Goal: Information Seeking & Learning: Learn about a topic

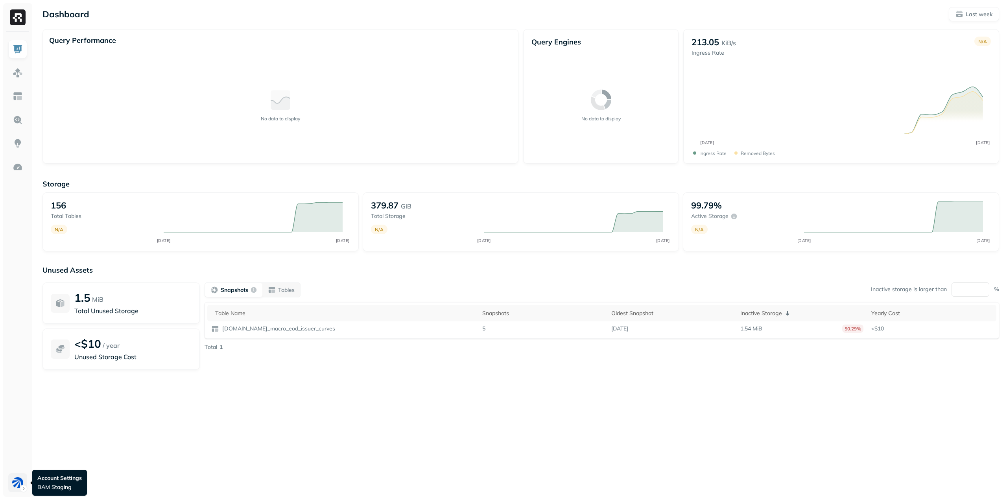
click at [20, 482] on html "Dashboard Last week Query Performance No data to display Query Engines No data …" at bounding box center [503, 250] width 1007 height 500
click at [213, 460] on html "Dashboard Last week Query Performance No data to display Query Engines No data …" at bounding box center [503, 250] width 1007 height 500
click at [294, 17] on div "Dashboard Last week" at bounding box center [521, 14] width 957 height 14
click at [106, 16] on div "Dashboard Last week" at bounding box center [521, 14] width 957 height 14
click at [15, 483] on html "Dashboard Last week Query Performance No data to display Query Engines No data …" at bounding box center [503, 250] width 1007 height 500
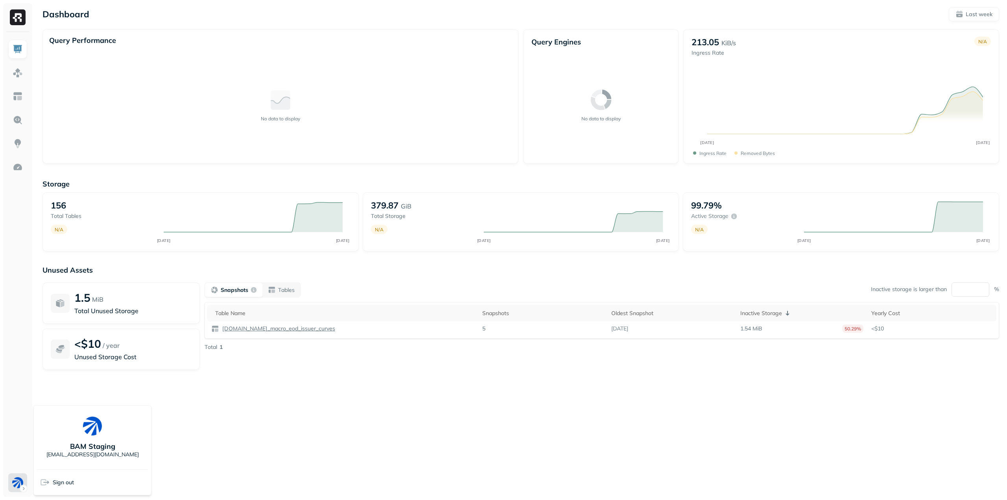
click at [209, 431] on html "Dashboard Last week Query Performance No data to display Query Engines No data …" at bounding box center [503, 250] width 1007 height 500
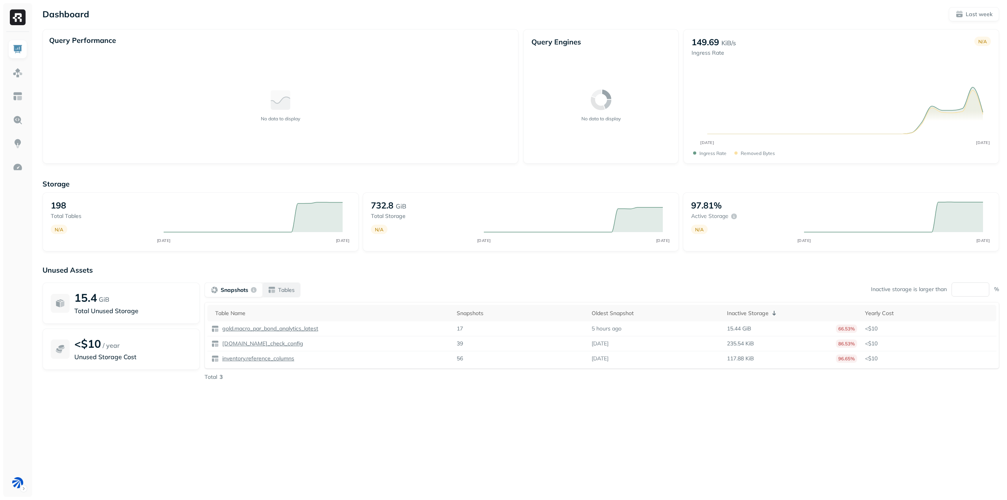
click at [292, 288] on p "Tables" at bounding box center [286, 289] width 17 height 7
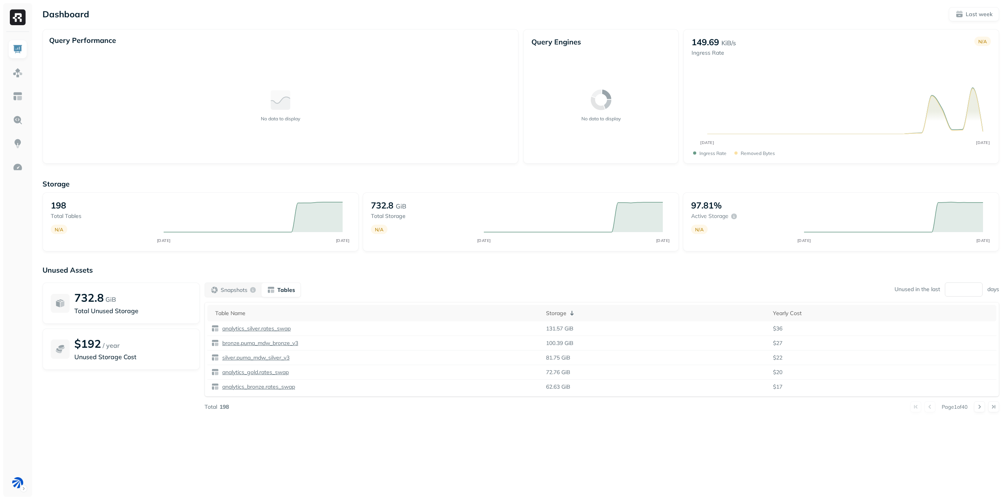
click at [187, 68] on div "No data to display" at bounding box center [280, 105] width 463 height 104
click at [13, 69] on img at bounding box center [18, 73] width 10 height 10
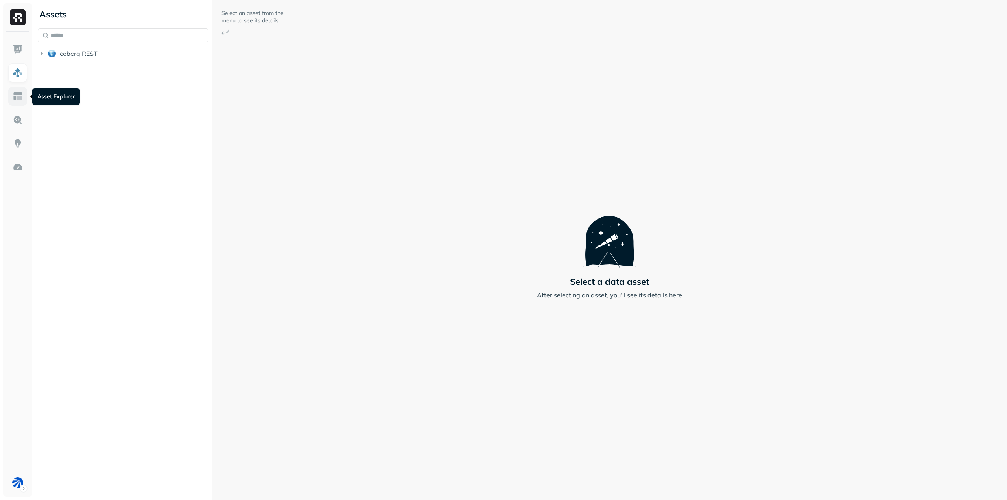
click at [20, 100] on img at bounding box center [18, 96] width 10 height 10
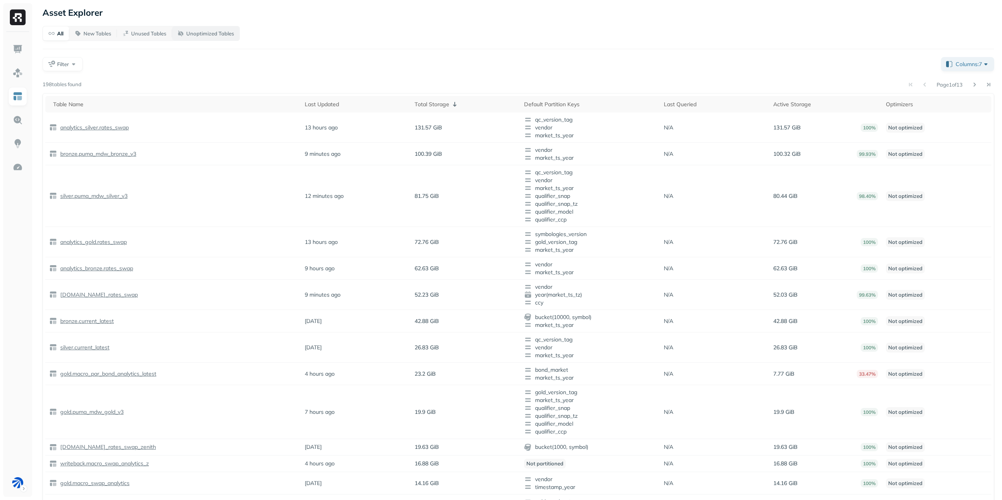
click at [205, 33] on p "Unoptimized Tables" at bounding box center [210, 33] width 48 height 7
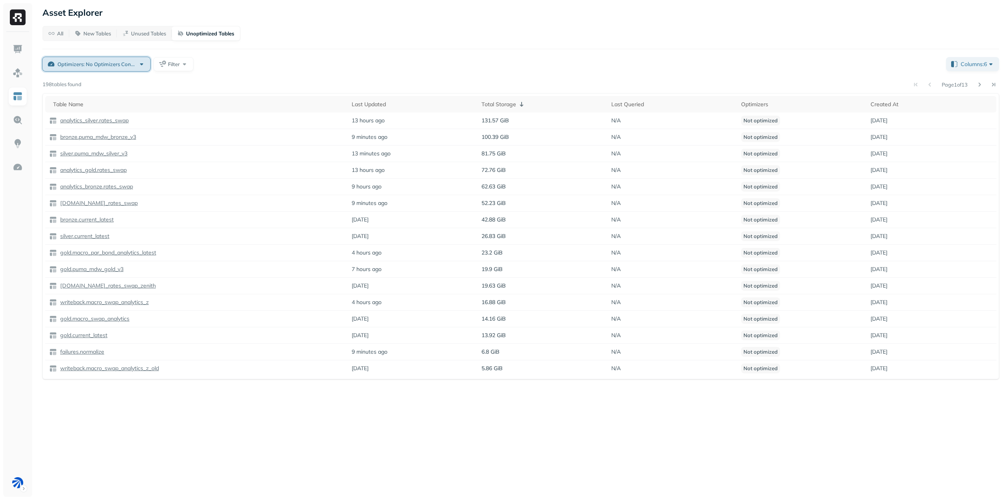
click at [144, 61] on div "Optimizers: No Optimizers Configured" at bounding box center [101, 64] width 88 height 8
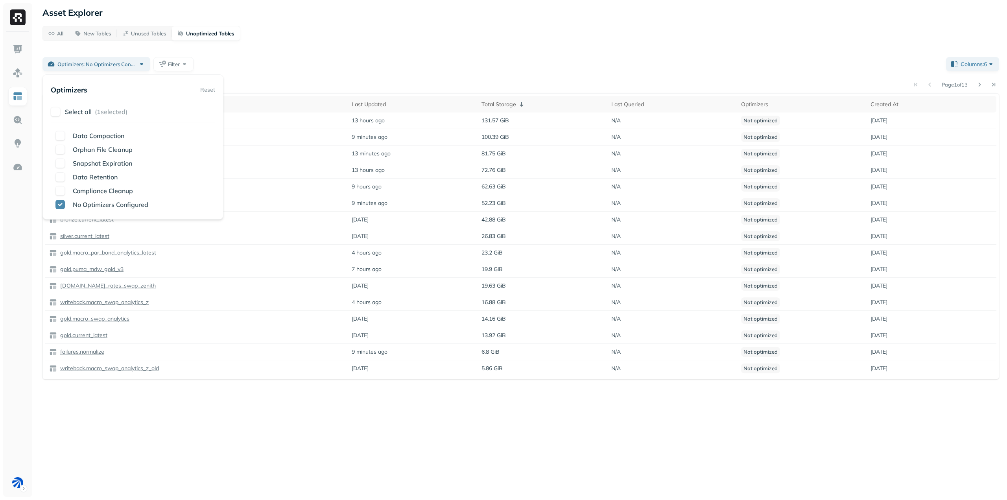
click at [292, 52] on div "All New Tables Unused Tables Unoptimized Tables Optimizers: No Optimizers Confi…" at bounding box center [521, 202] width 957 height 353
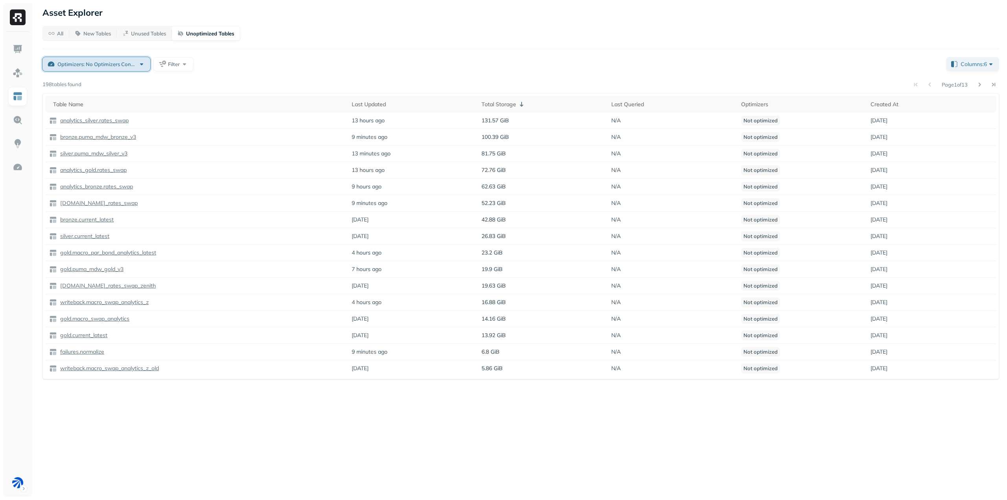
click at [141, 60] on button "Optimizers: No Optimizers Configured" at bounding box center [97, 64] width 108 height 14
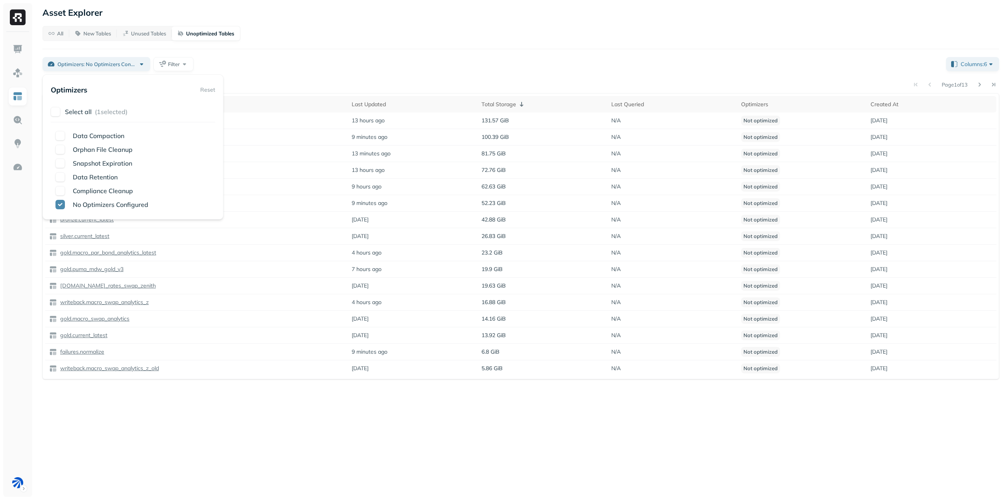
click at [342, 65] on div "Optimizers: No Optimizers Configured Filter" at bounding box center [492, 64] width 898 height 14
drag, startPoint x: 116, startPoint y: 118, endPoint x: 157, endPoint y: 128, distance: 42.1
click at [116, 118] on p "analytics_silver.rates_swap" at bounding box center [94, 120] width 70 height 7
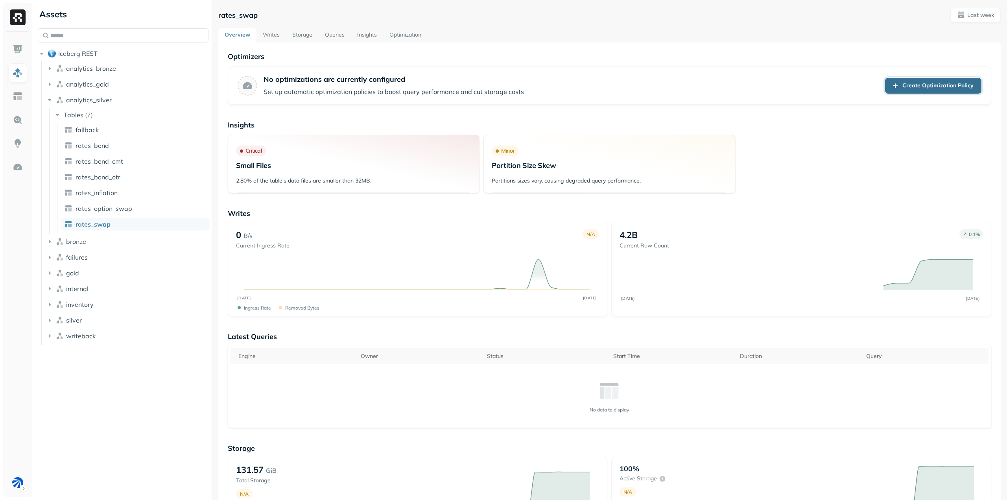
click at [899, 78] on link "Create Optimization Policy" at bounding box center [933, 86] width 96 height 16
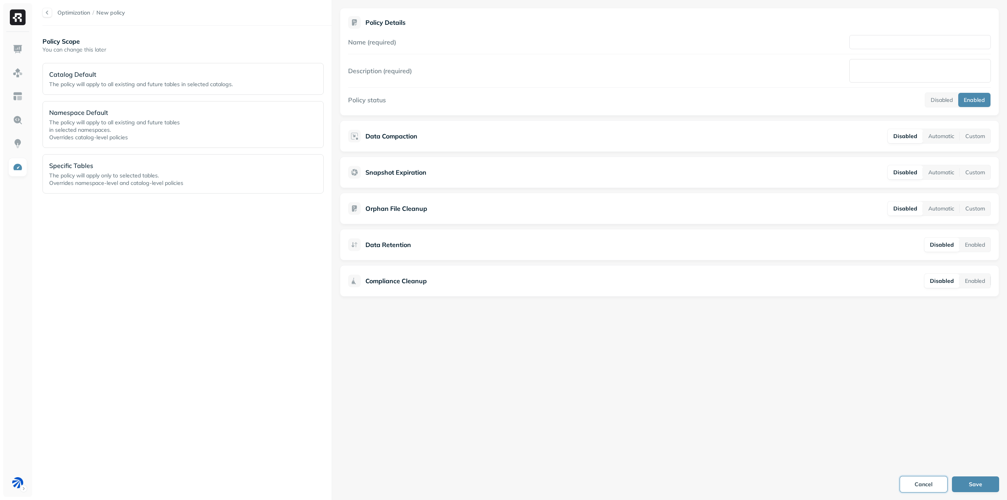
click at [933, 482] on button "Cancel" at bounding box center [923, 485] width 47 height 16
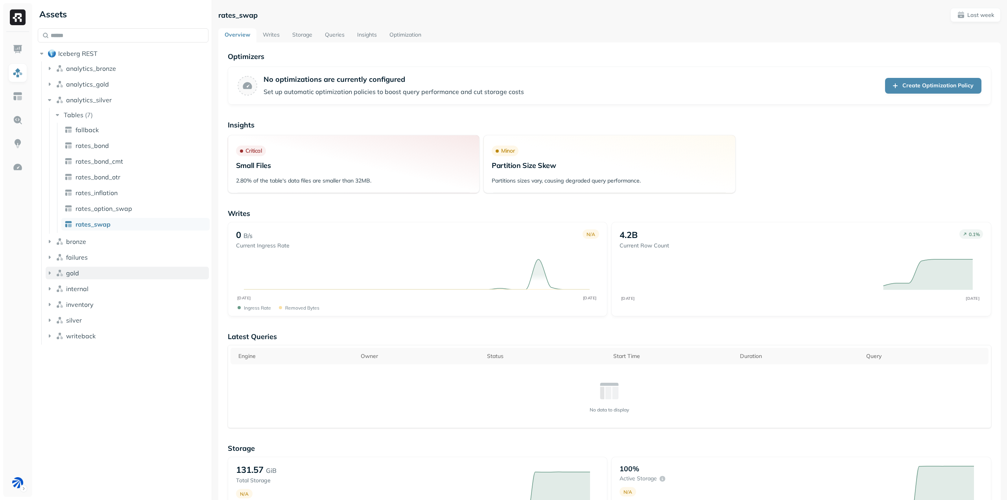
click at [85, 271] on button "gold" at bounding box center [127, 273] width 163 height 13
click at [94, 286] on p "( 11 )" at bounding box center [91, 288] width 12 height 8
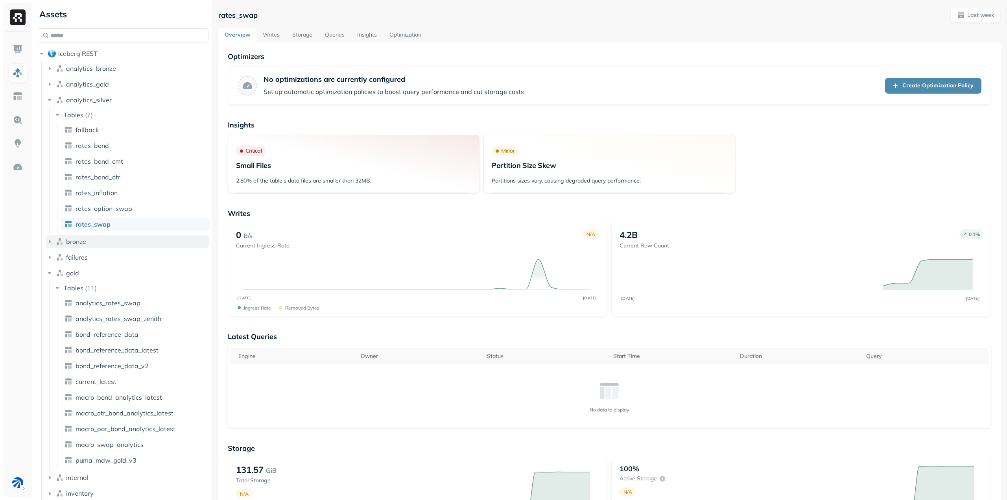
scroll to position [37, 0]
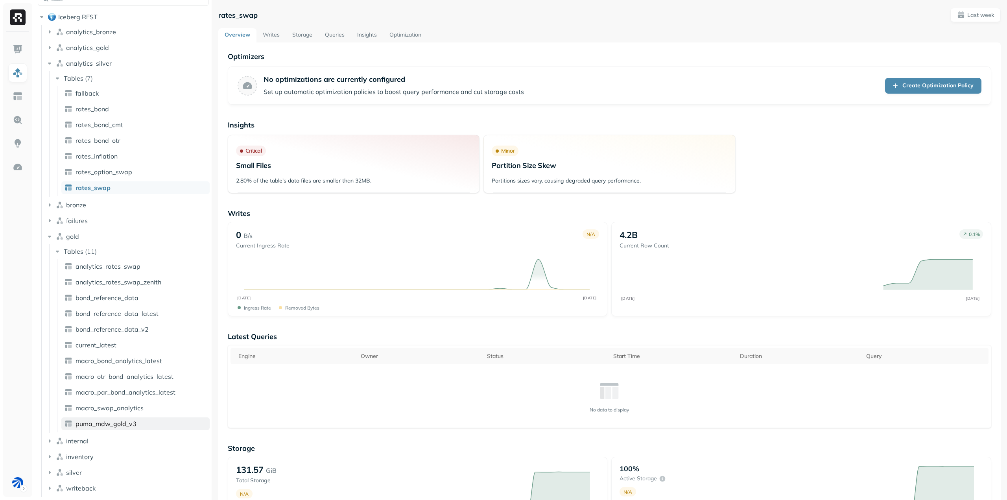
click at [123, 422] on span "puma_mdw_gold_v3" at bounding box center [106, 424] width 61 height 8
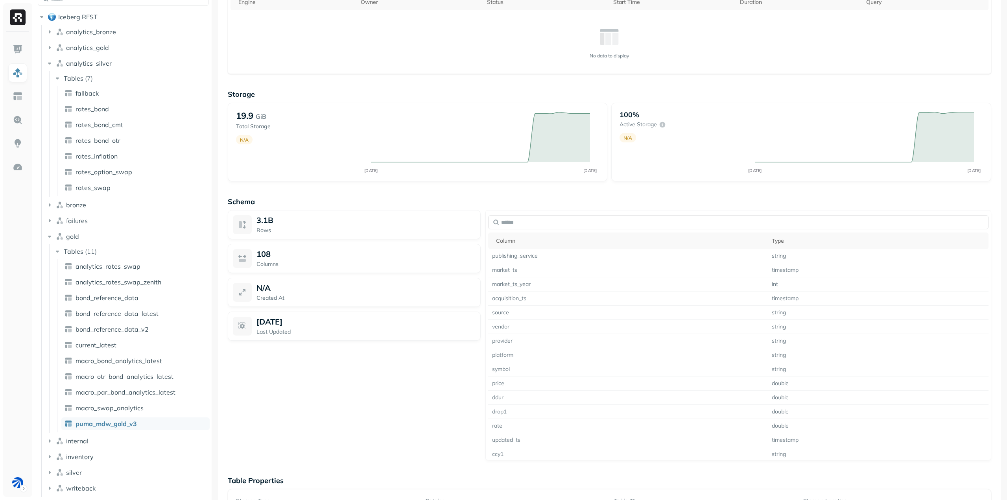
scroll to position [433, 0]
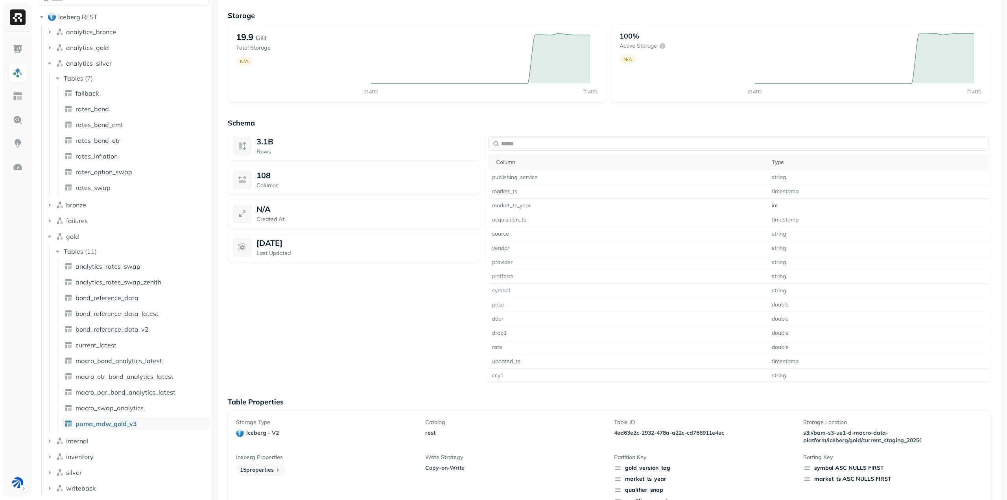
click at [364, 180] on div "108 Columns" at bounding box center [366, 179] width 219 height 19
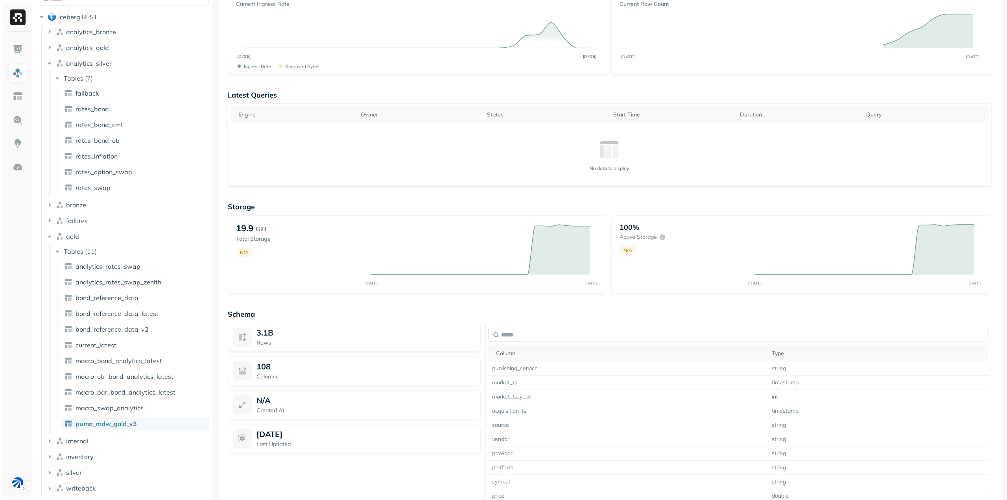
scroll to position [478, 0]
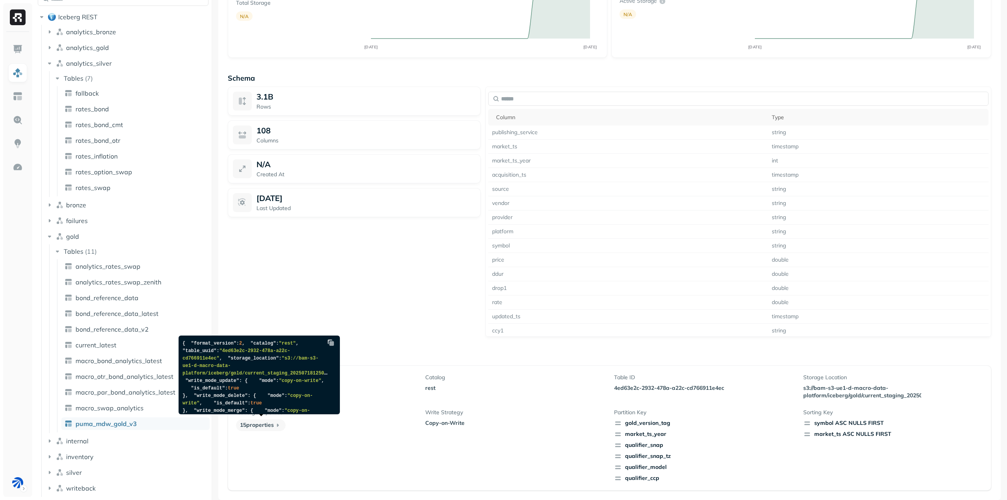
click at [281, 423] on icon at bounding box center [278, 425] width 8 height 8
click at [348, 285] on div "3.1B Rows 108 Columns N/A Created At [DATE] Last Updated" at bounding box center [354, 212] width 253 height 250
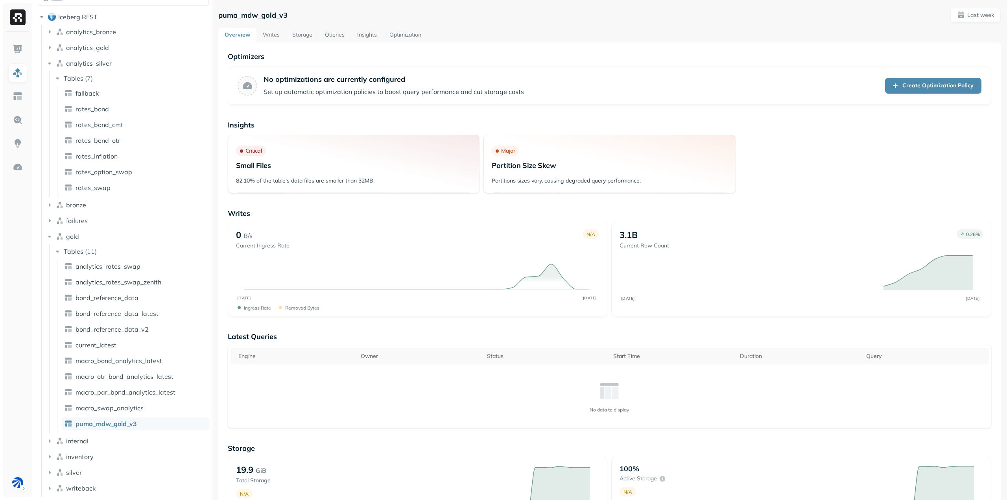
click at [272, 35] on link "Writes" at bounding box center [272, 35] width 30 height 14
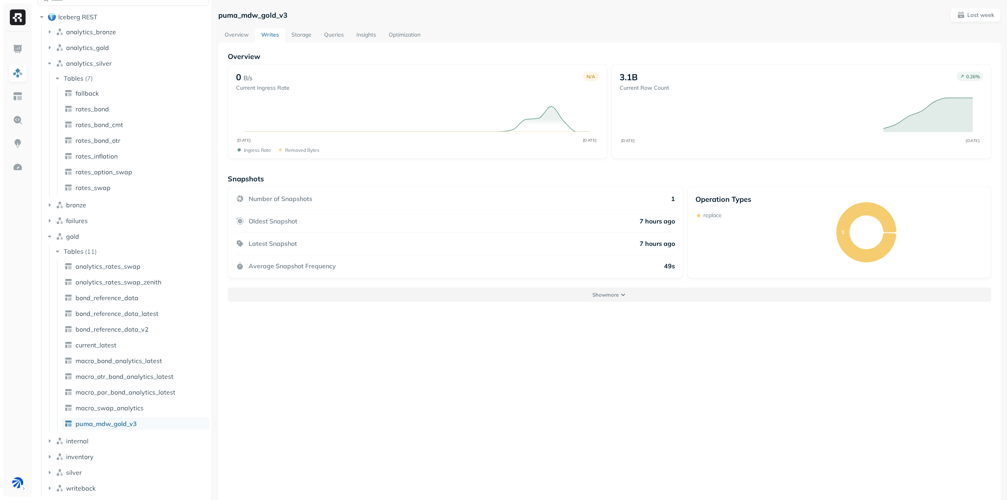
click at [440, 292] on button "Show more" at bounding box center [610, 295] width 764 height 14
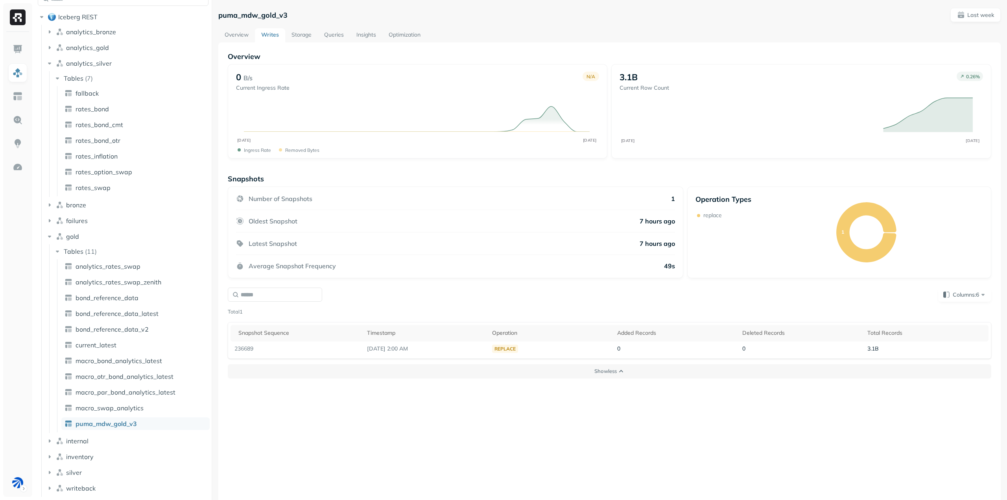
drag, startPoint x: 298, startPoint y: 35, endPoint x: 313, endPoint y: 33, distance: 15.4
click at [298, 35] on link "Storage" at bounding box center [301, 35] width 33 height 14
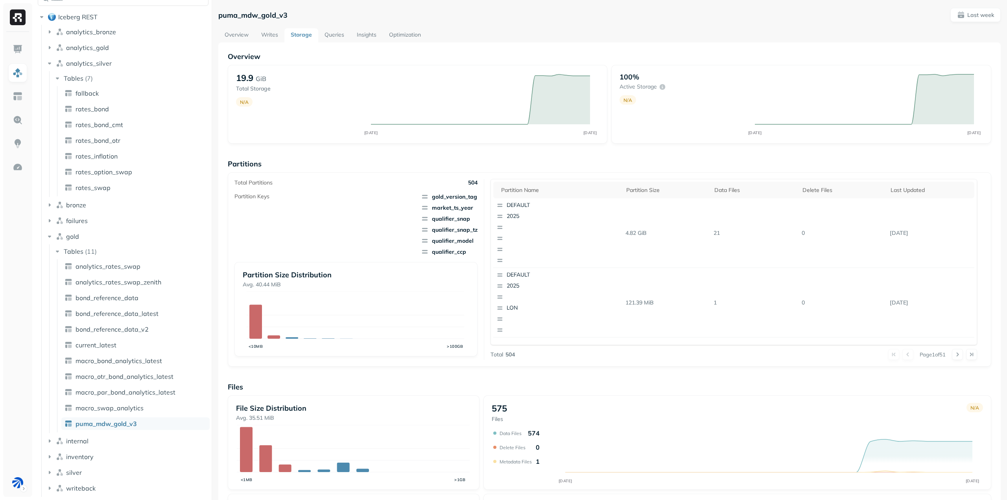
click at [340, 32] on link "Queries" at bounding box center [334, 35] width 32 height 14
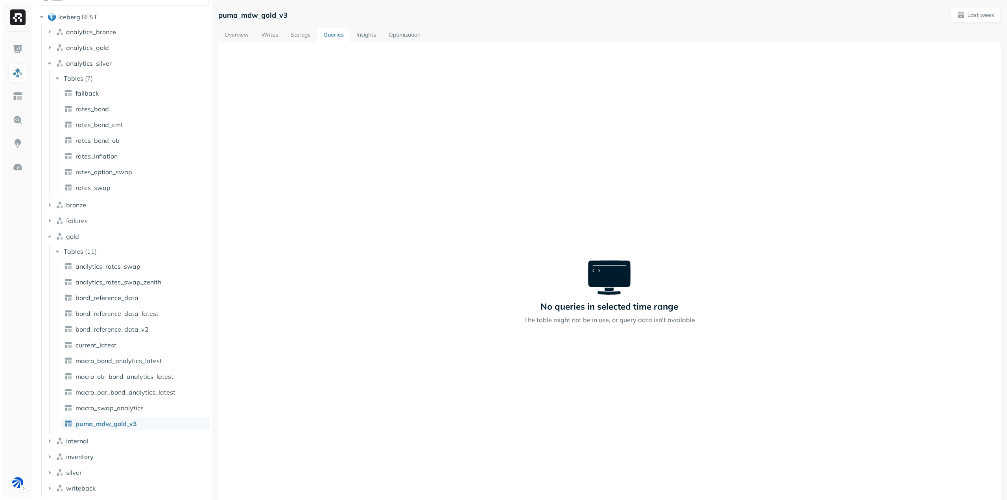
click at [368, 36] on link "Insights" at bounding box center [366, 35] width 32 height 14
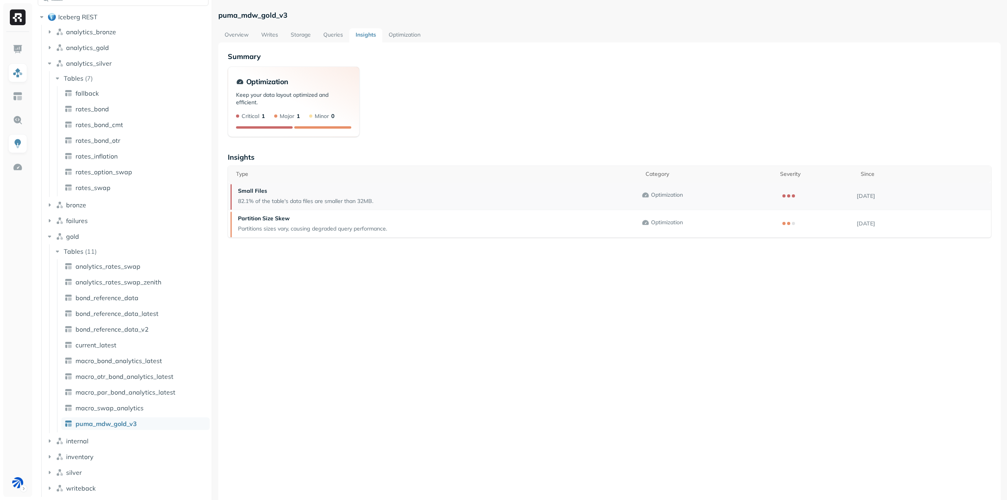
click at [396, 196] on div "Small Files 82.1% of the table's data files are smaller than 32MB." at bounding box center [435, 196] width 414 height 27
click at [395, 35] on link "Optimization" at bounding box center [405, 35] width 44 height 14
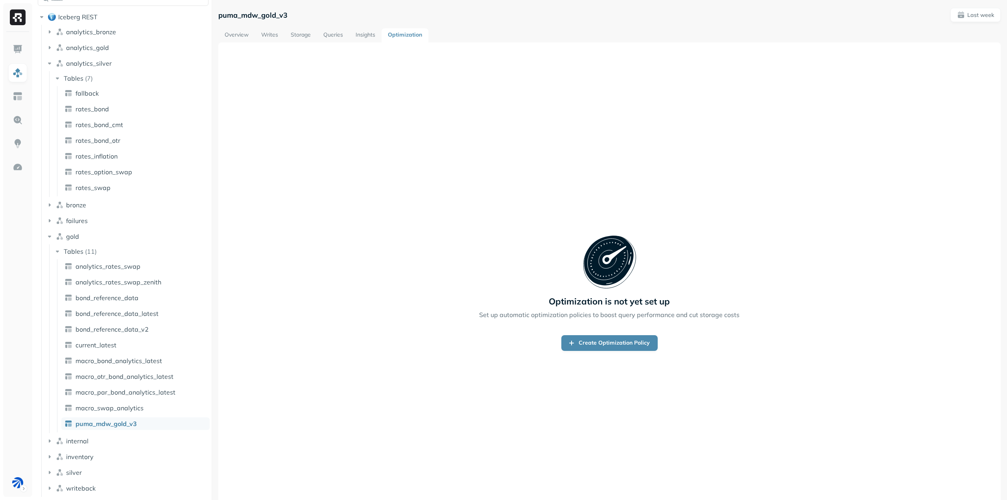
click at [364, 35] on link "Insights" at bounding box center [365, 35] width 32 height 14
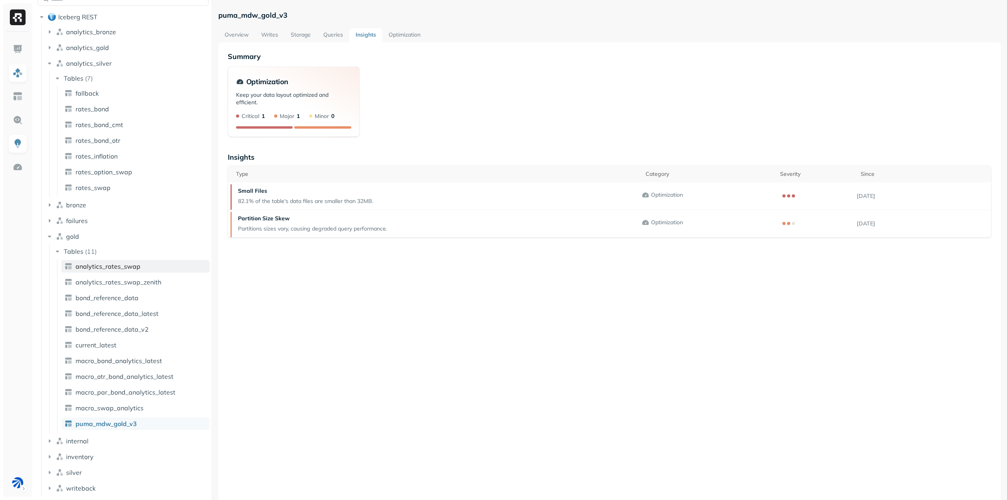
click at [134, 264] on span "analytics_rates_swap" at bounding box center [108, 266] width 65 height 8
